Goal: Browse casually: Explore the website without a specific task or goal

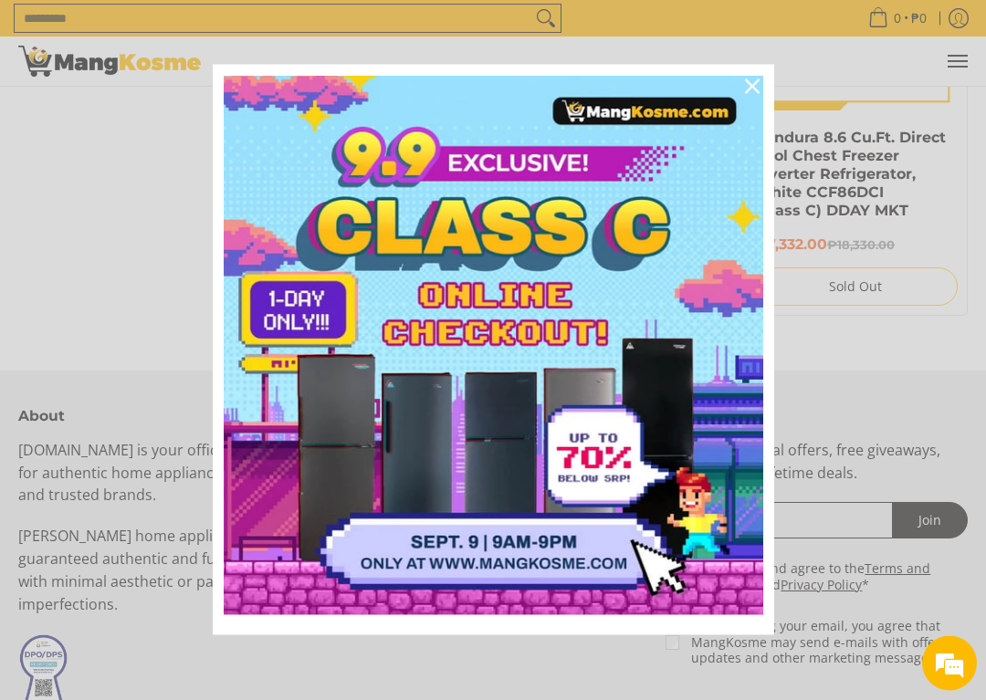
scroll to position [1391, 0]
click at [745, 82] on icon "close icon" at bounding box center [752, 86] width 15 height 15
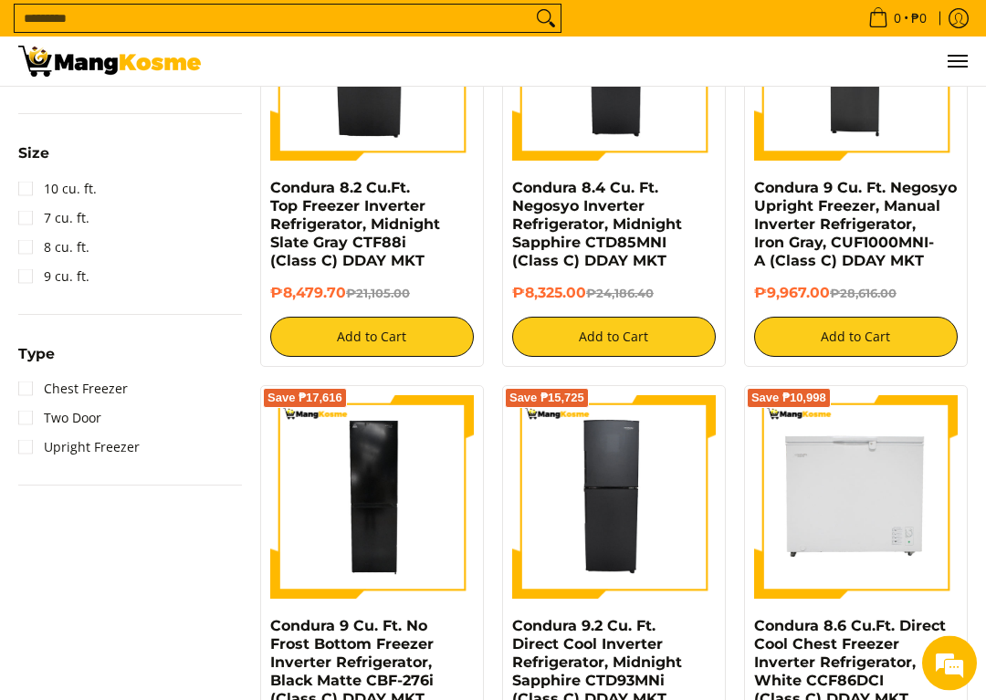
scroll to position [1046, 0]
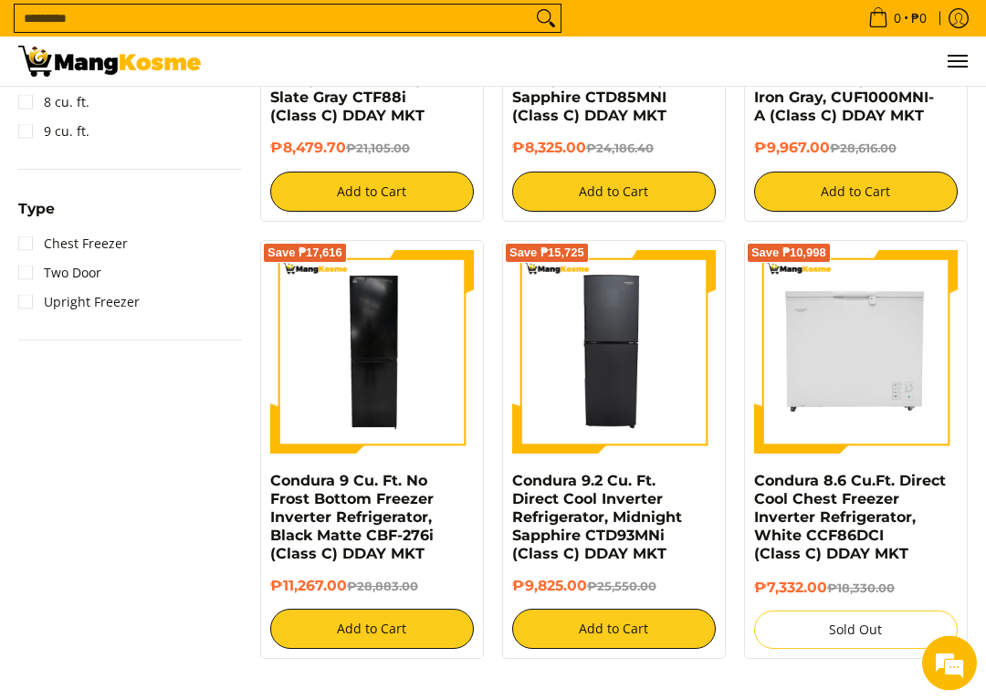
click at [344, 381] on img at bounding box center [372, 353] width 204 height 204
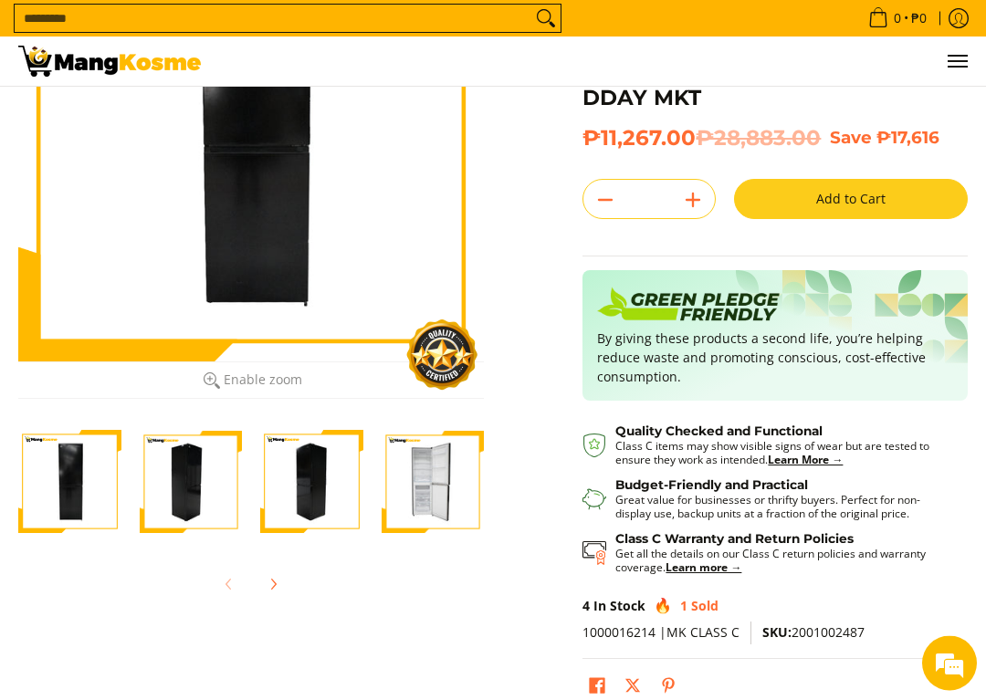
scroll to position [227, 0]
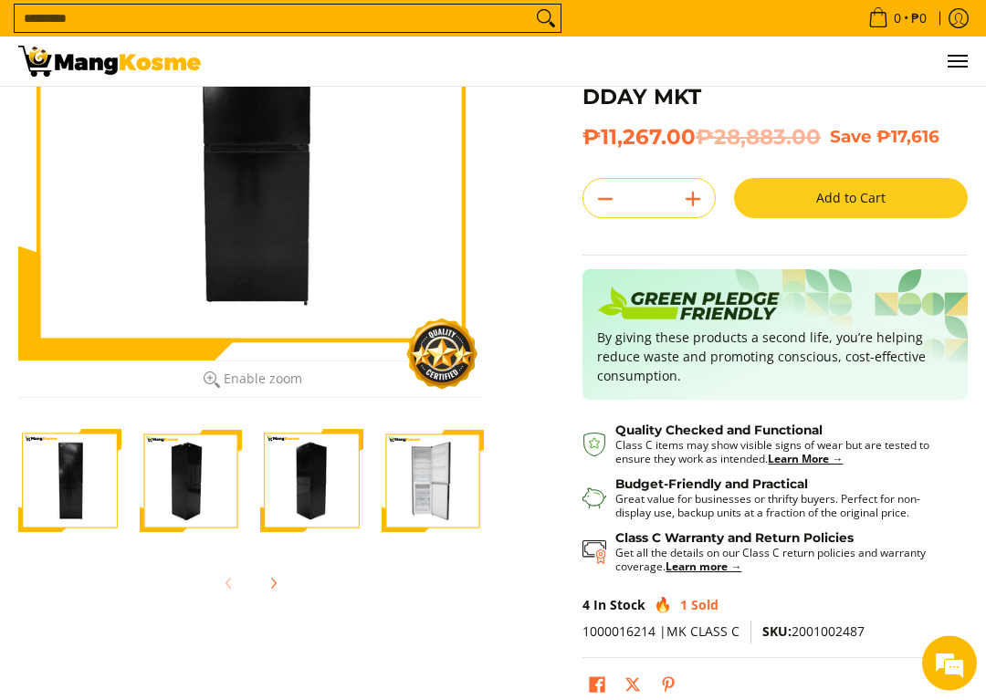
click at [177, 486] on img "Condura 9 Cu. Ft. No Frost Bottom Freezer Inverter Refrigerator, Black Matte CB…" at bounding box center [191, 481] width 103 height 103
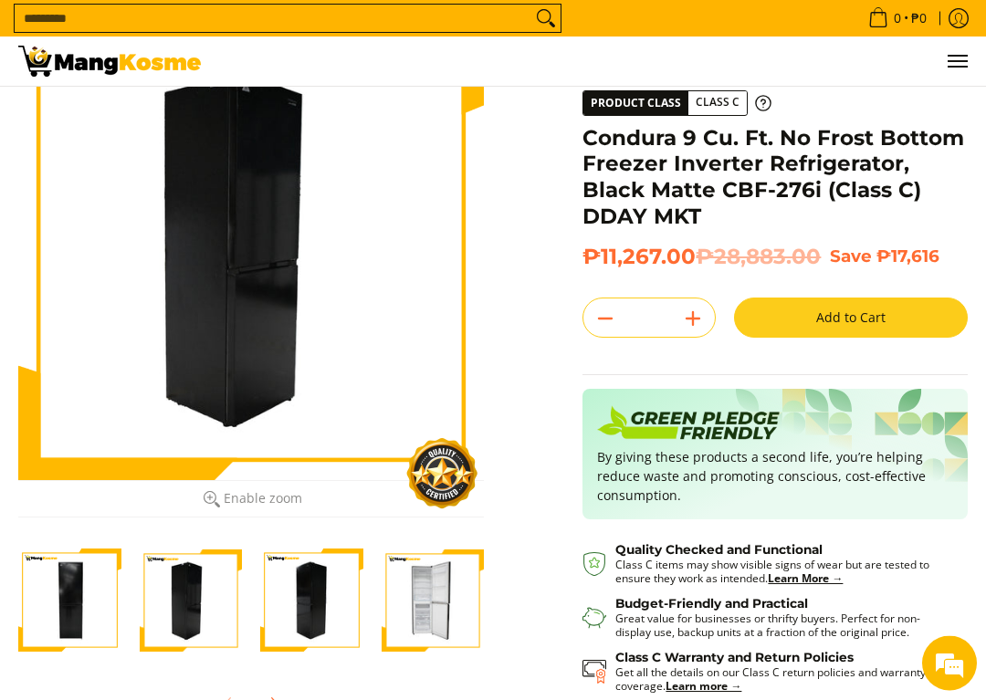
click at [276, 595] on img "Condura 9 Cu. Ft. No Frost Bottom Freezer Inverter Refrigerator, Black Matte CB…" at bounding box center [311, 601] width 103 height 103
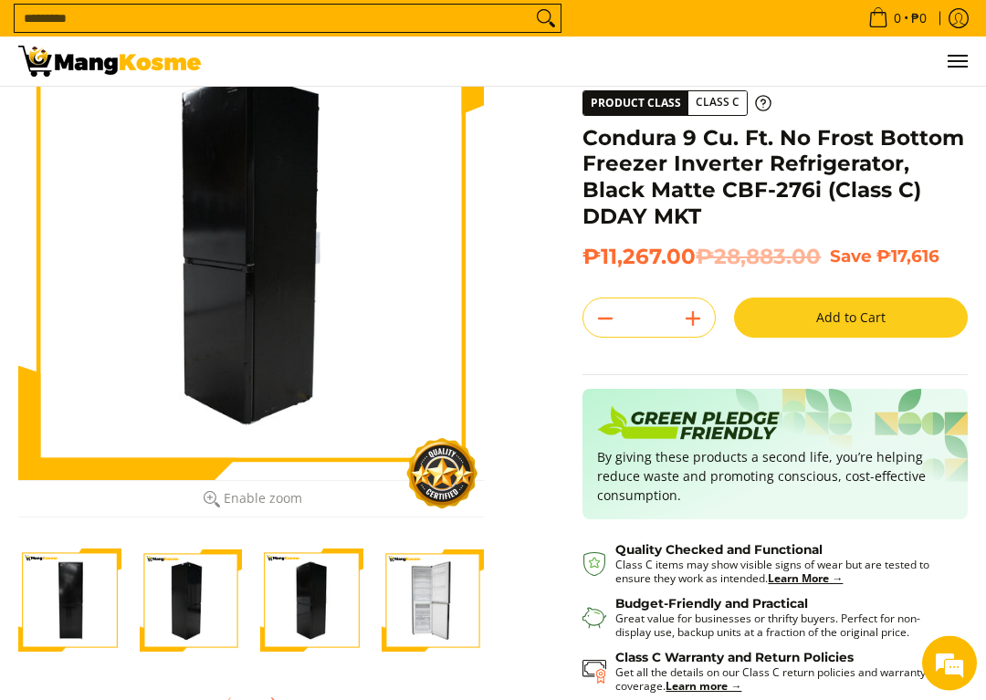
scroll to position [109, 0]
click at [402, 603] on img "Condura 9 Cu. Ft. No Frost Bottom Freezer Inverter Refrigerator, Black Matte CB…" at bounding box center [433, 600] width 103 height 103
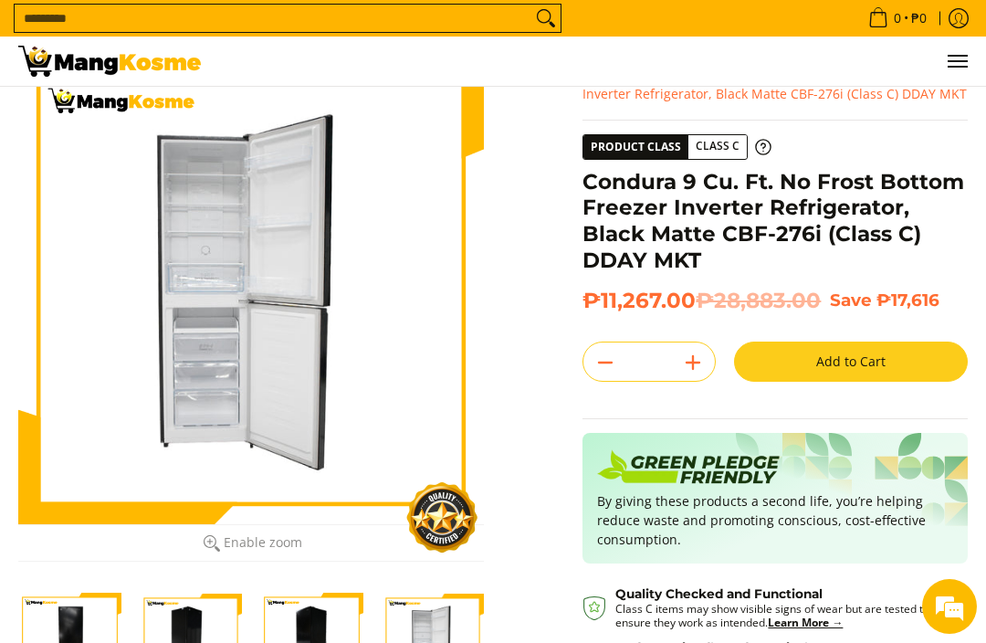
scroll to position [0, 0]
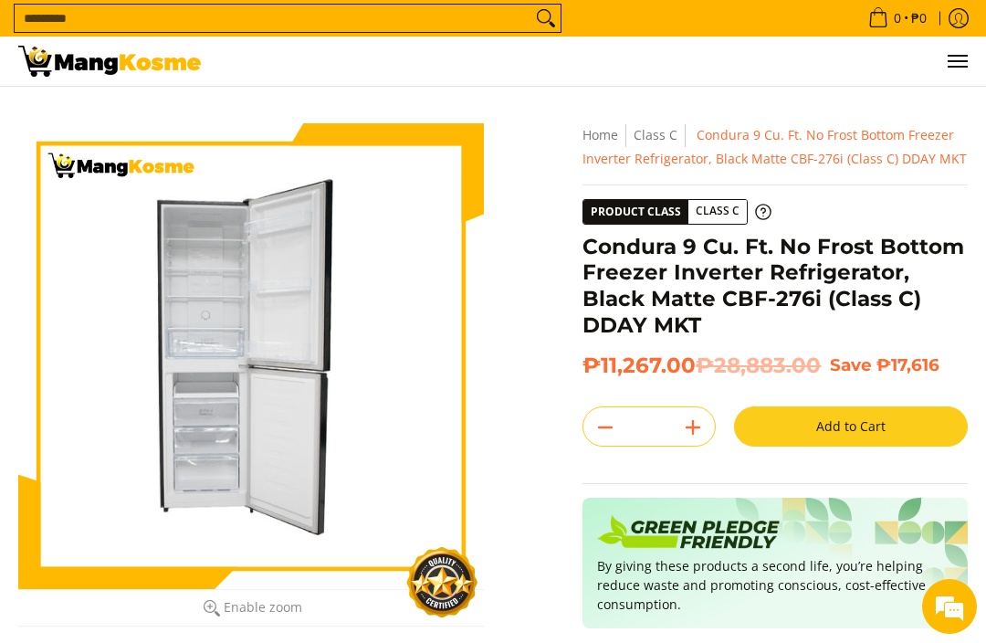
click at [56, 74] on img at bounding box center [109, 61] width 183 height 31
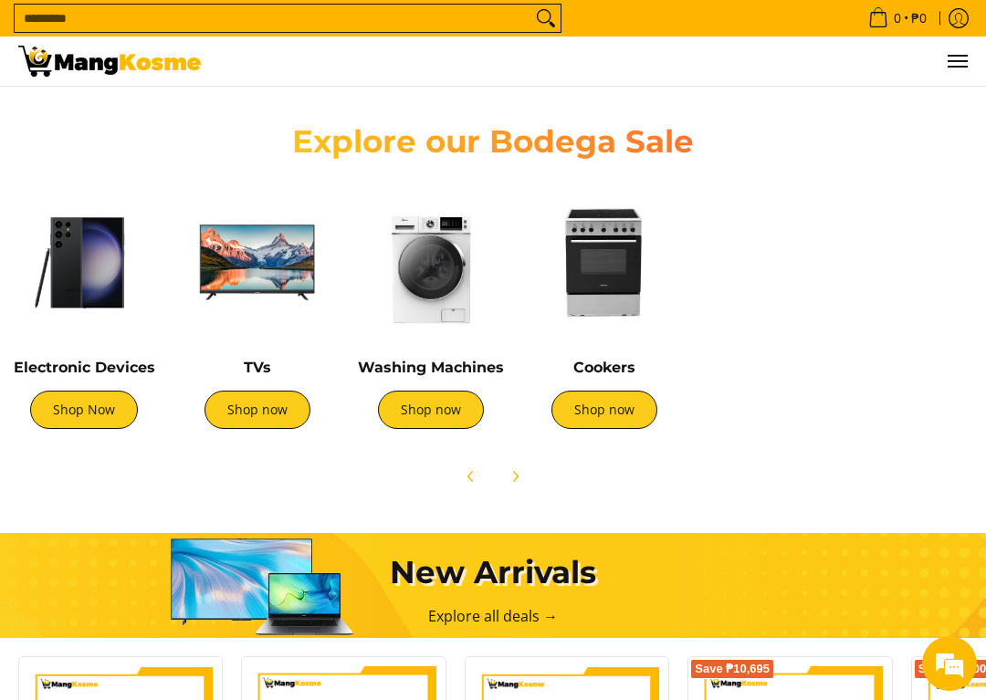
scroll to position [0, 529]
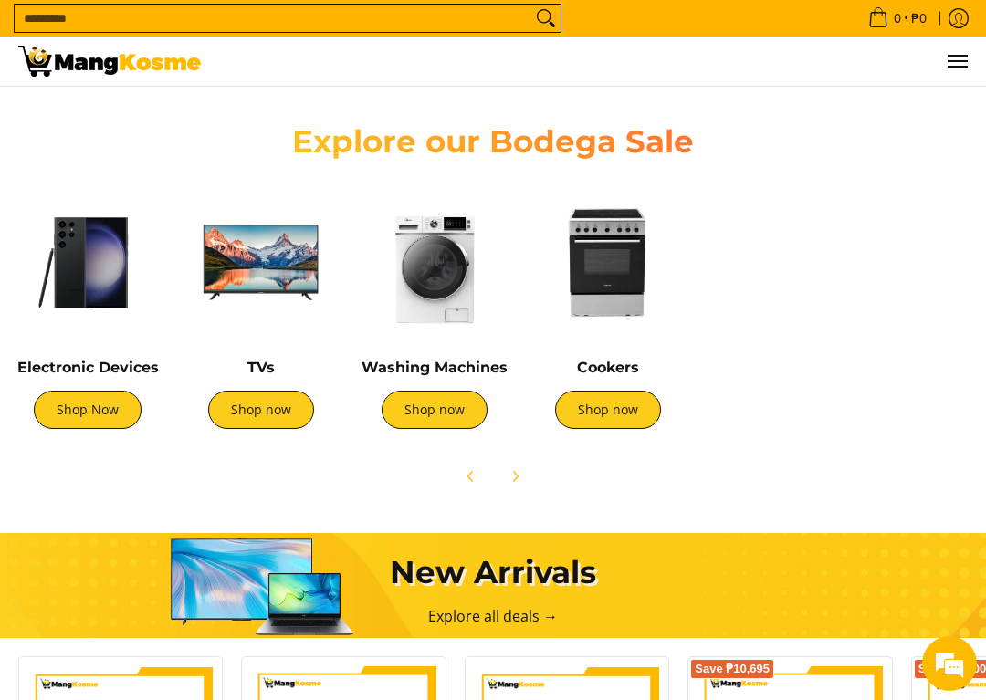
click at [592, 417] on link "Shop now" at bounding box center [608, 410] width 106 height 38
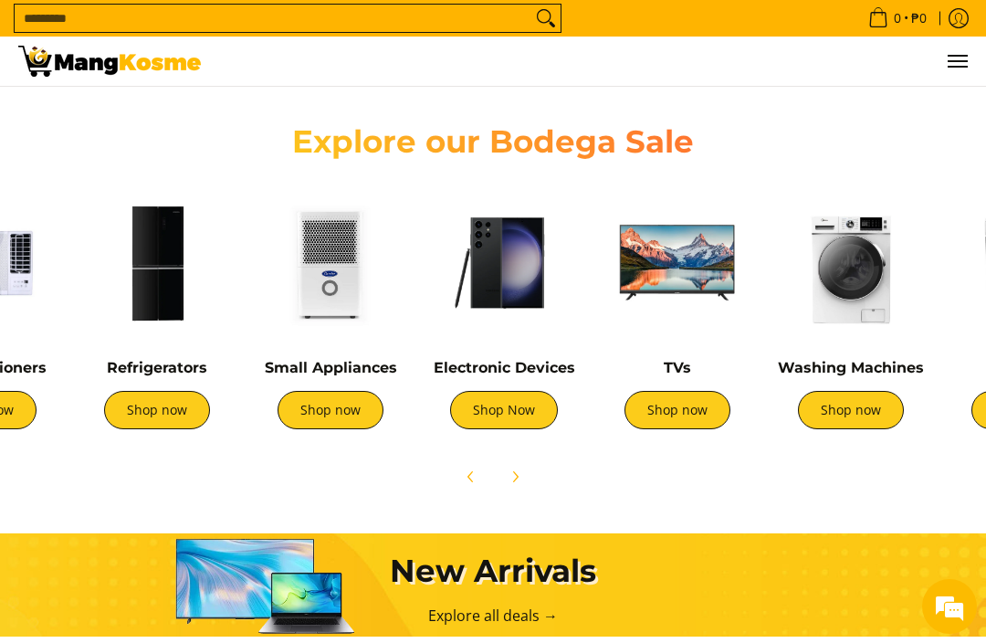
scroll to position [0, 111]
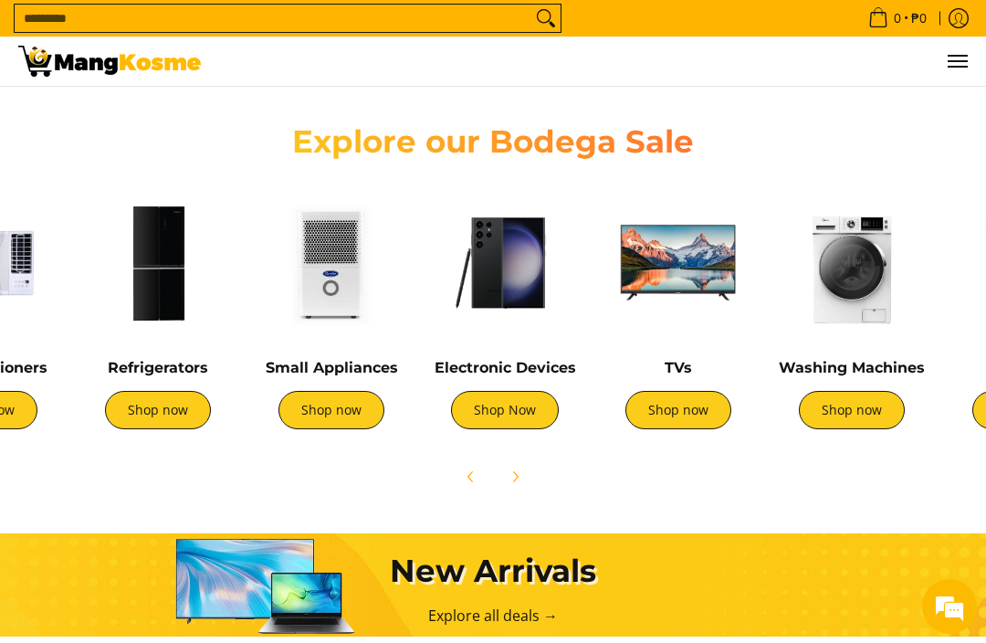
click at [326, 310] on img at bounding box center [331, 262] width 155 height 155
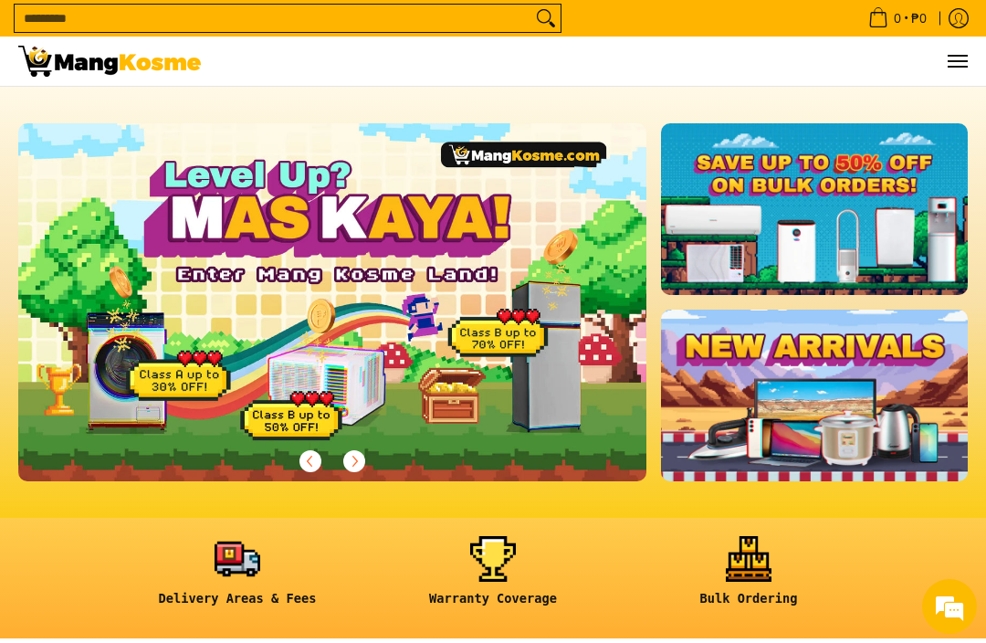
scroll to position [552, 0]
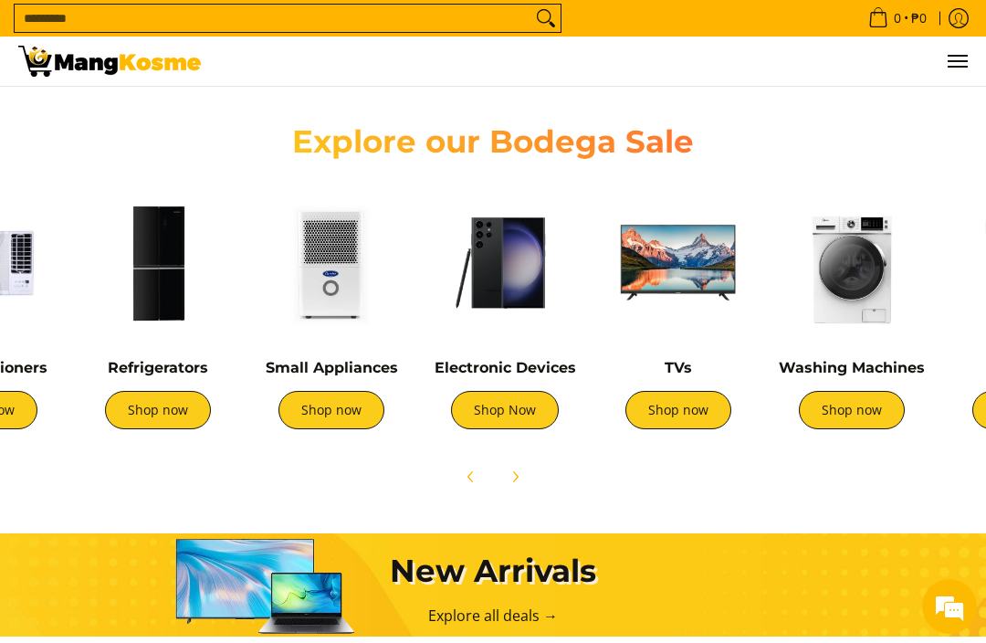
click at [668, 291] on img at bounding box center [678, 262] width 155 height 155
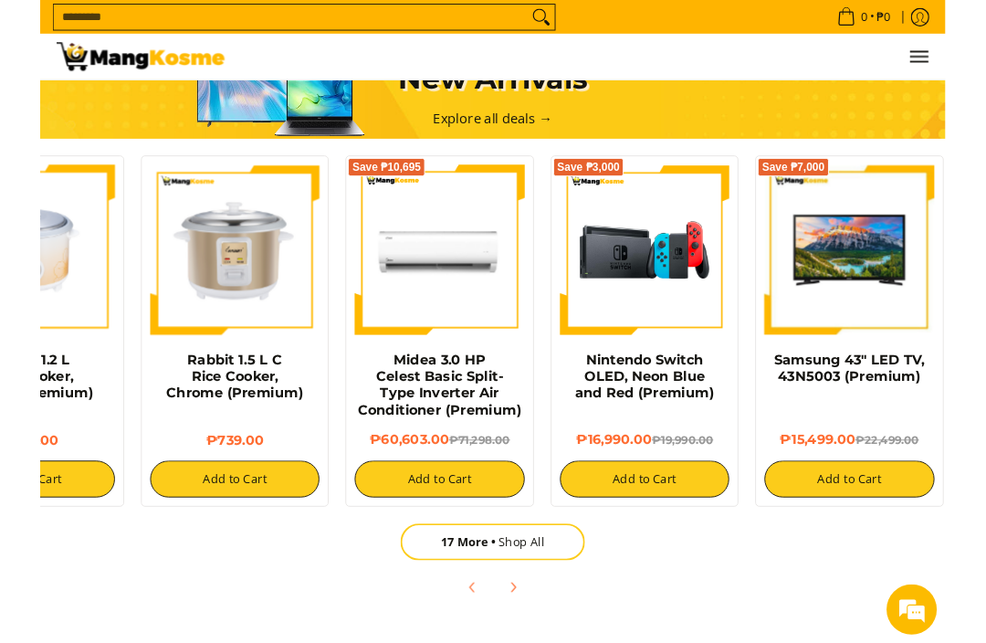
scroll to position [0, 353]
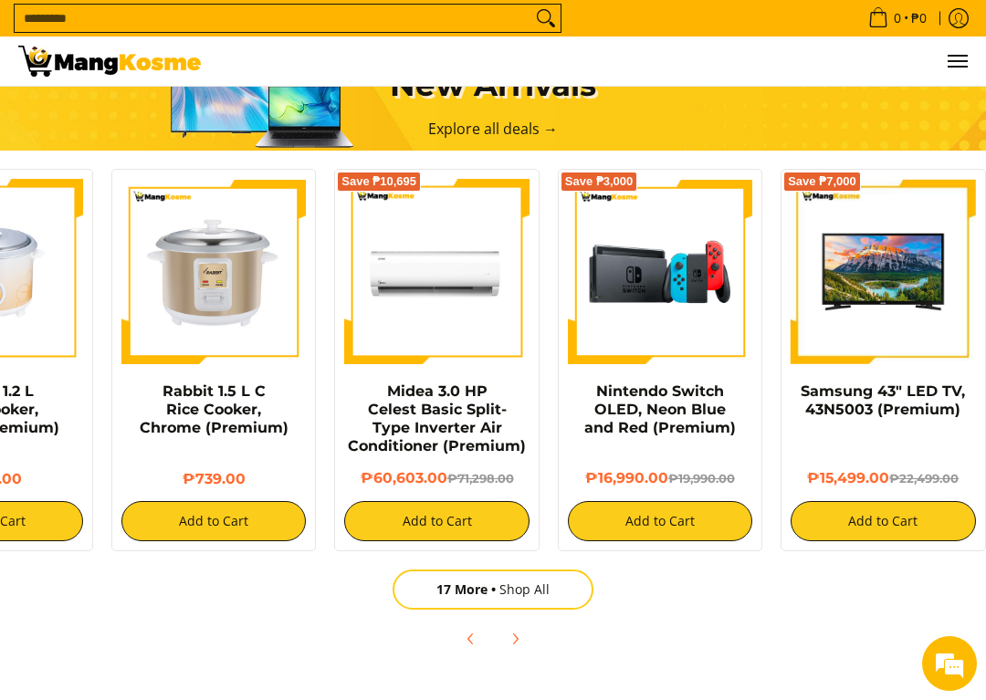
click at [454, 593] on span "17 More" at bounding box center [467, 589] width 63 height 17
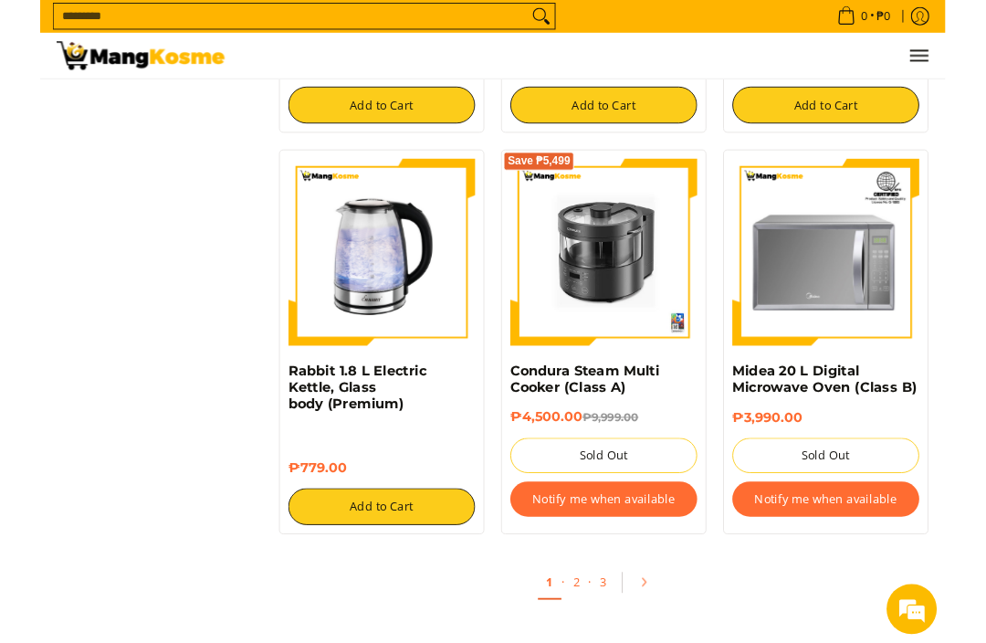
scroll to position [3020, 0]
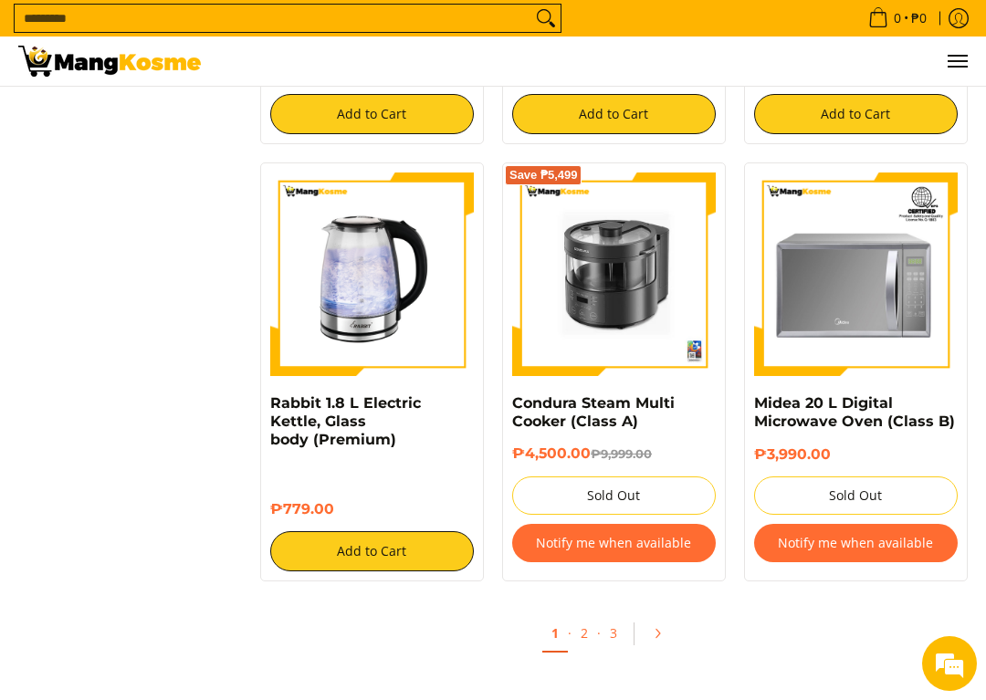
click at [584, 634] on link "2" at bounding box center [585, 633] width 26 height 36
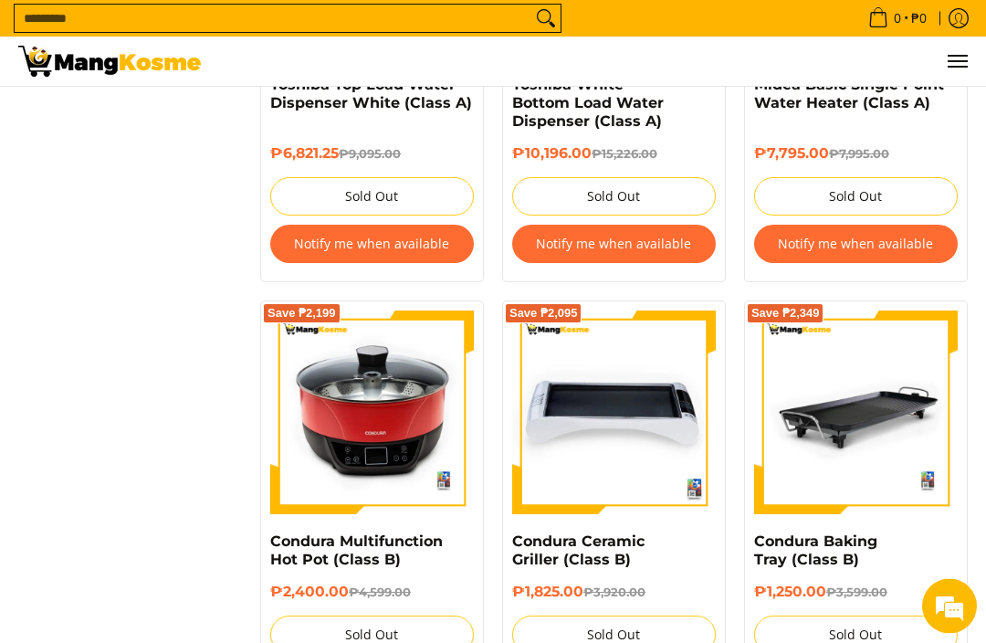
scroll to position [2814, 0]
